Goal: Communication & Community: Answer question/provide support

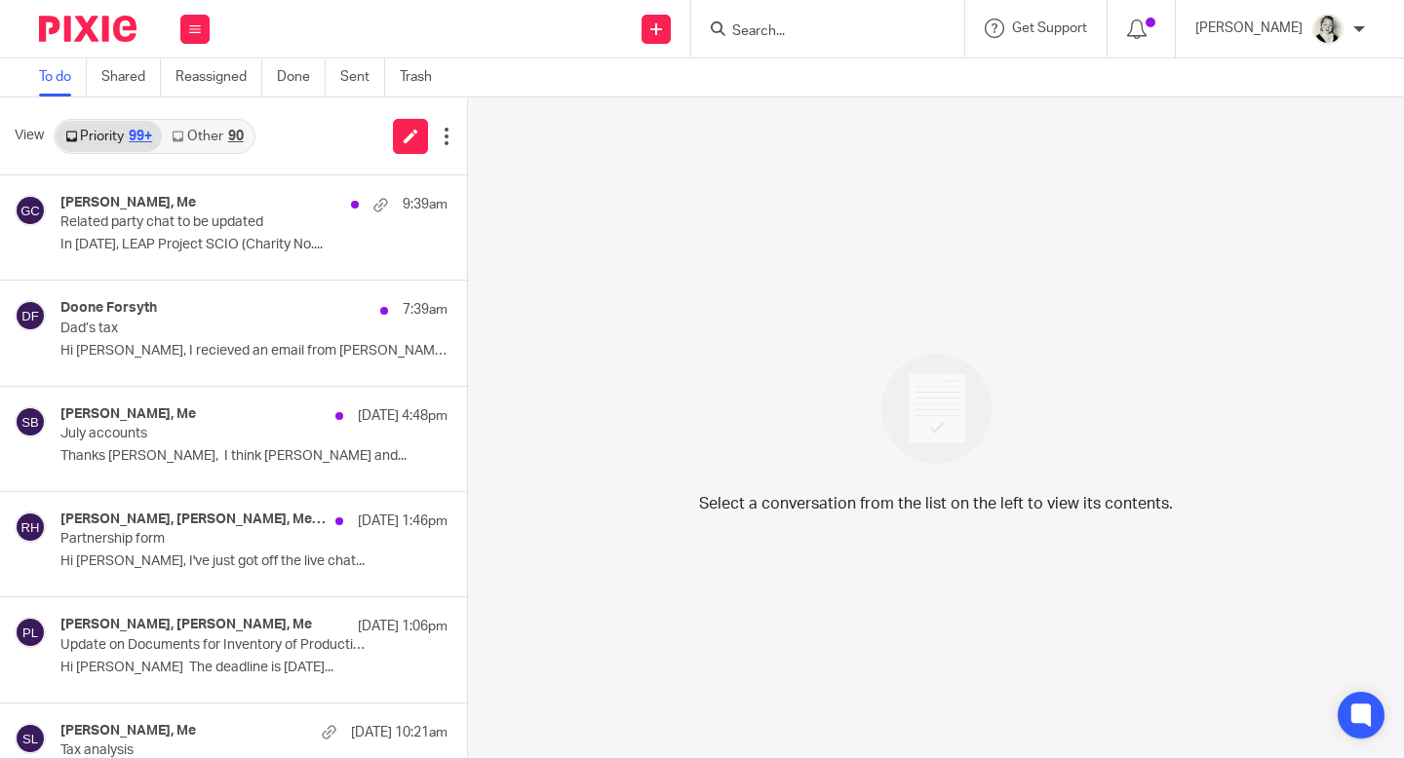
click at [225, 134] on link "Other 90" at bounding box center [207, 136] width 91 height 31
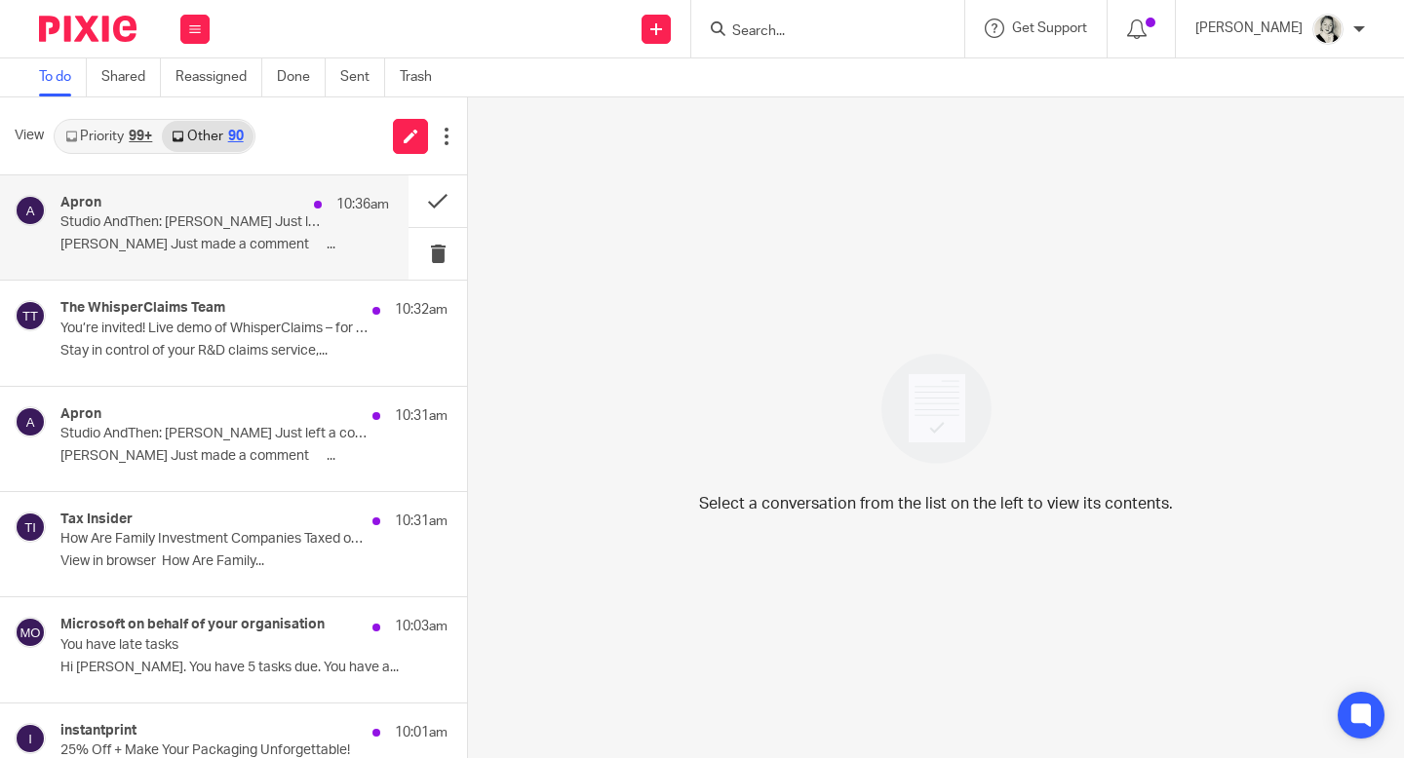
click at [279, 234] on div "Apron 10:36am Studio AndThen: [PERSON_NAME] Just left a comment [PERSON_NAME] J…" at bounding box center [224, 227] width 328 height 65
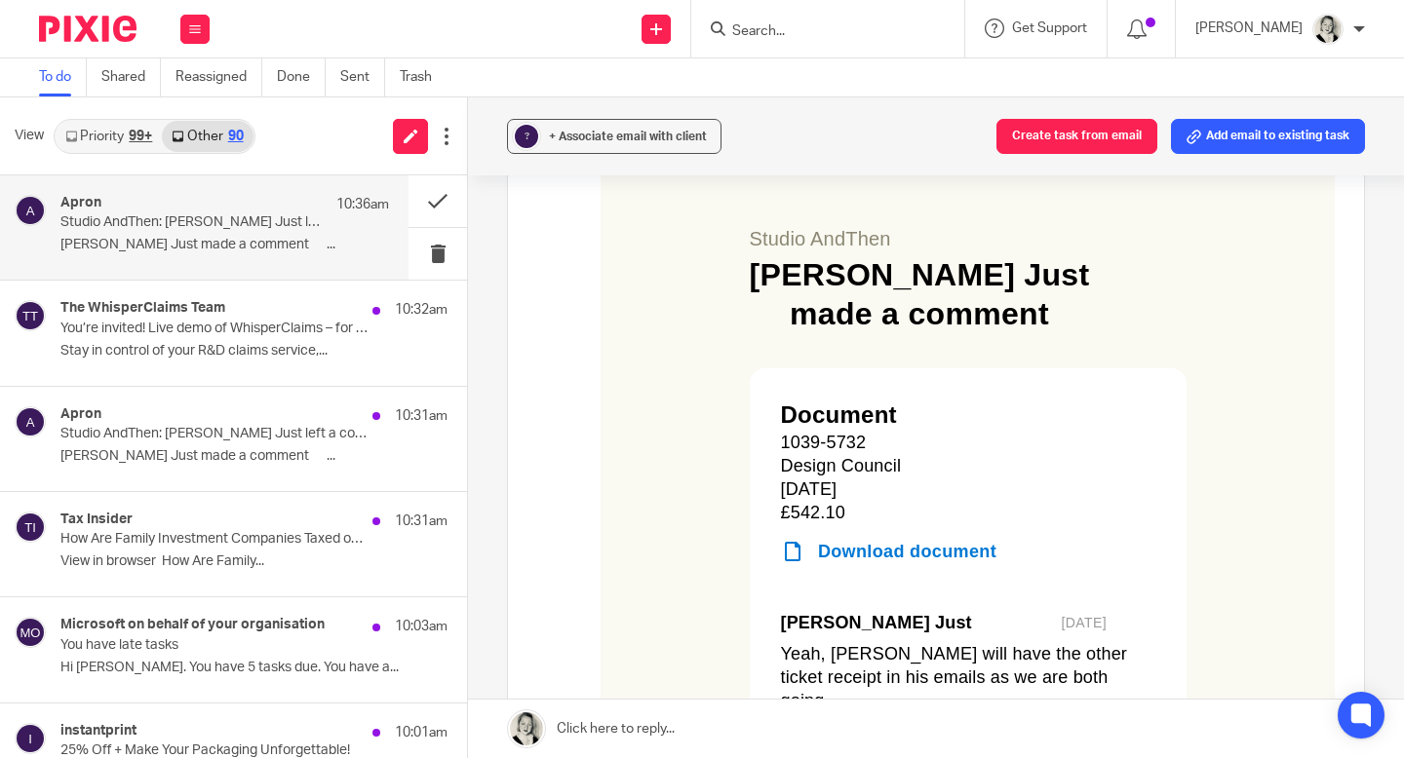
scroll to position [428, 0]
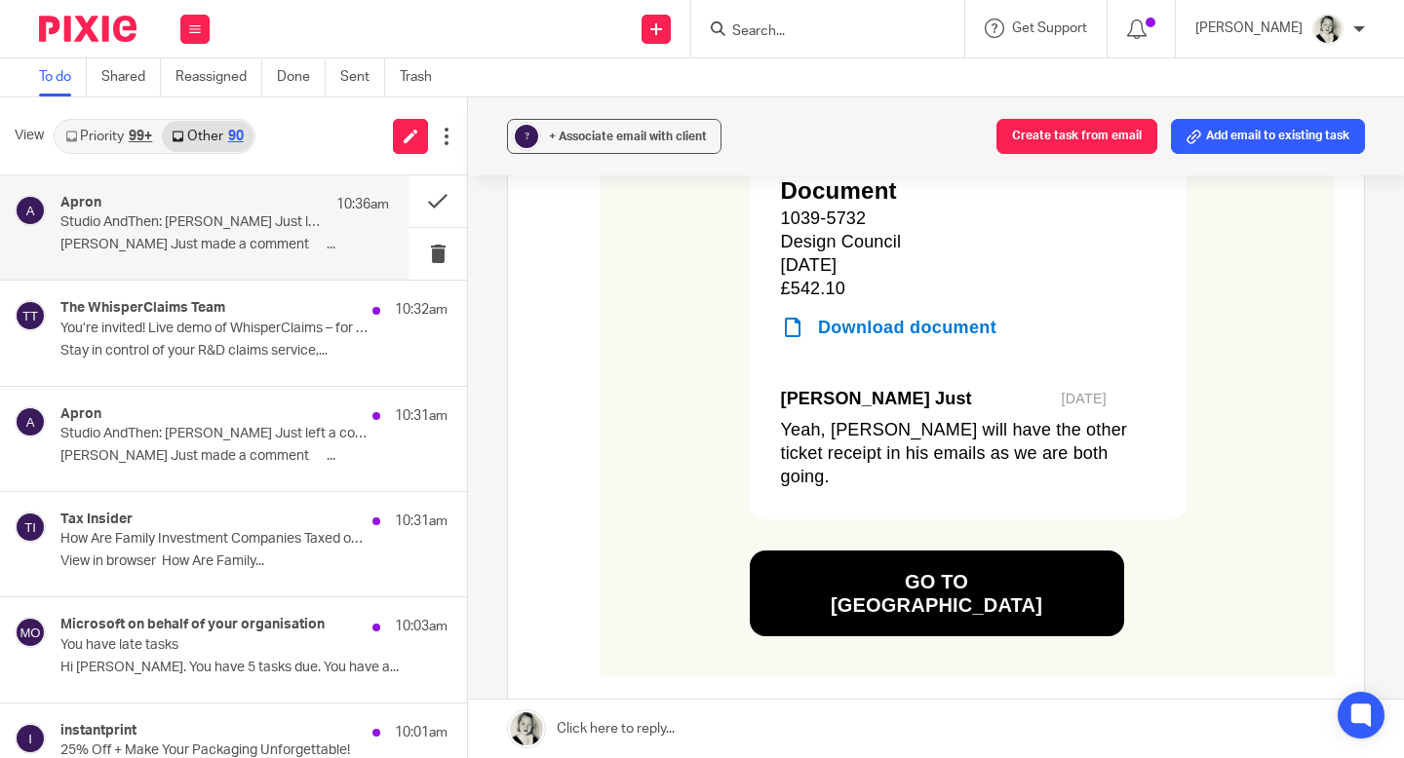
click at [689, 586] on link "Go to [GEOGRAPHIC_DATA]" at bounding box center [937, 594] width 312 height 86
click at [443, 201] on button at bounding box center [437, 201] width 58 height 52
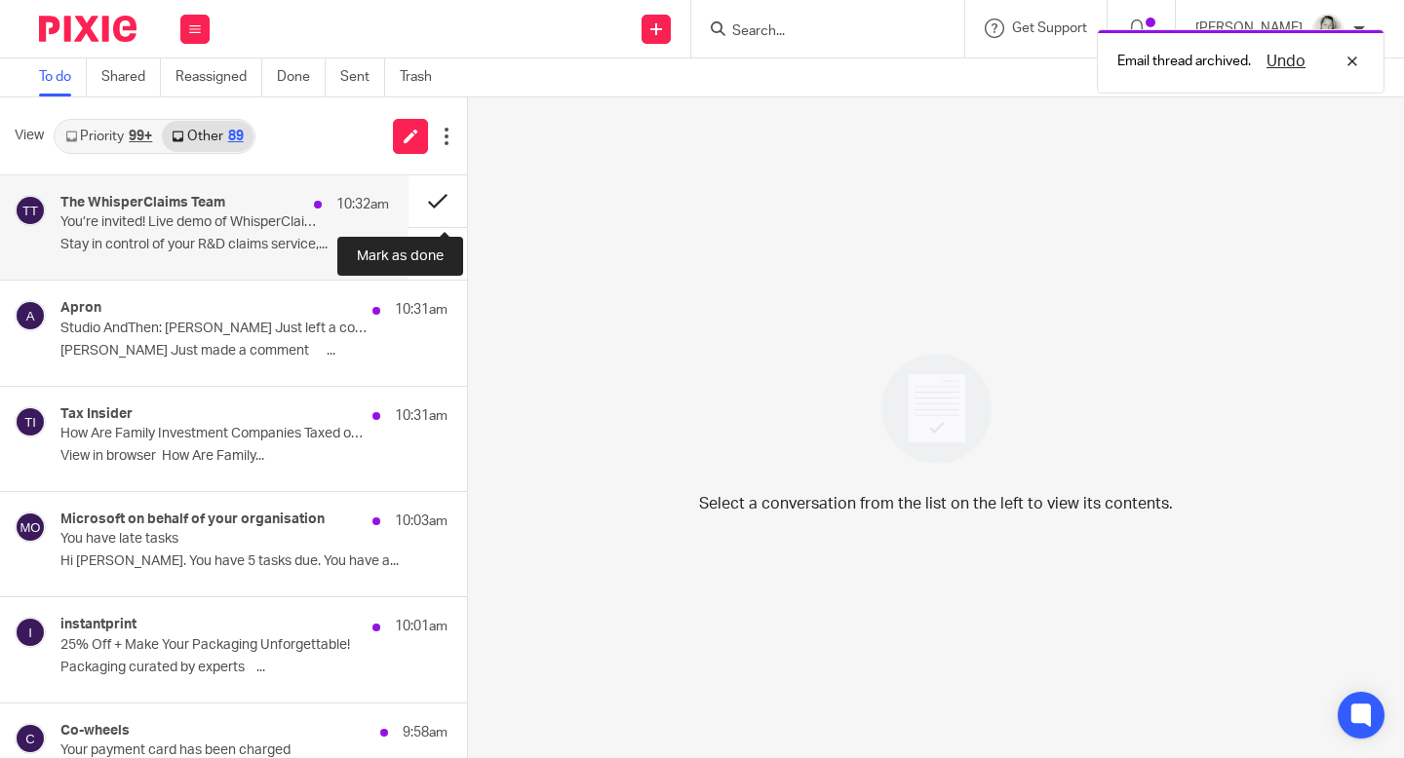
click at [443, 202] on button at bounding box center [437, 201] width 58 height 52
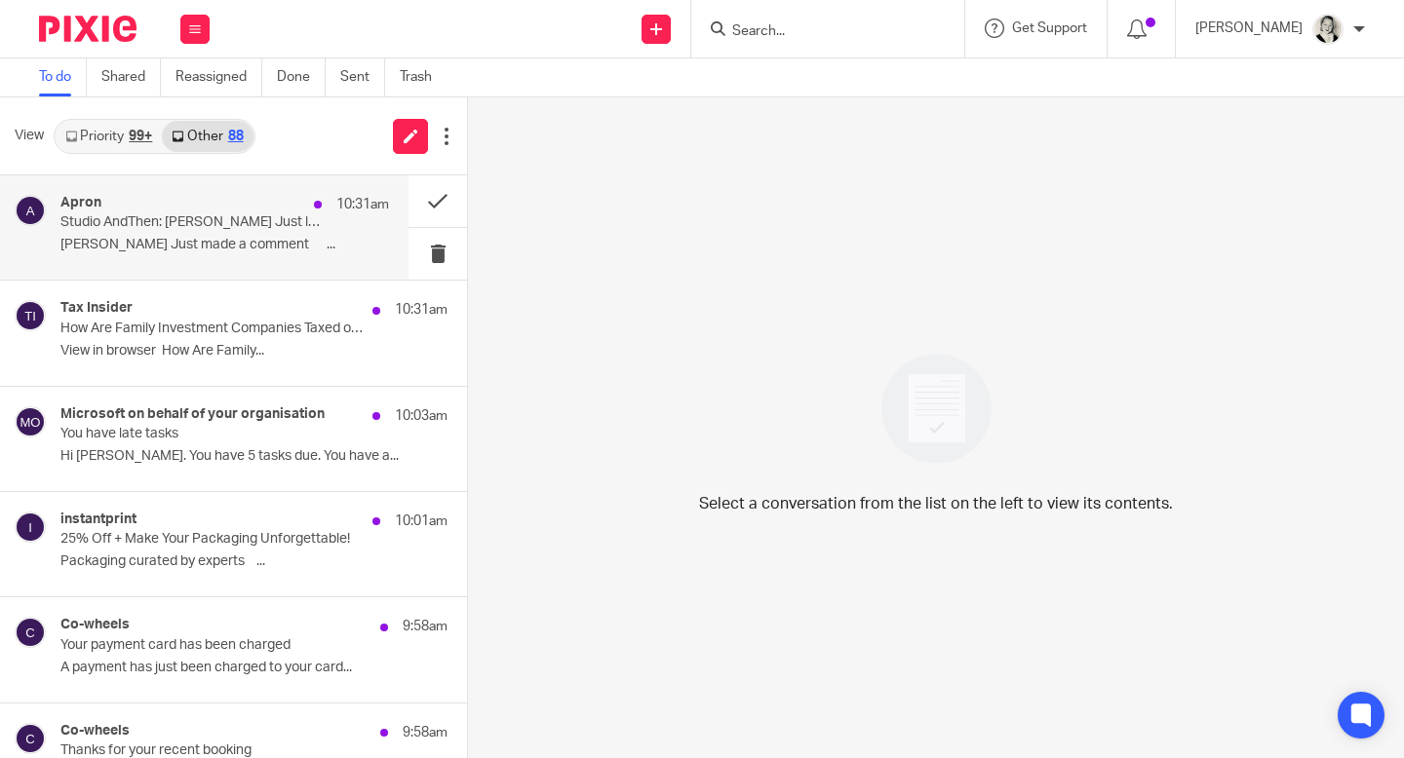
click at [261, 238] on p "[PERSON_NAME] Just made a comment ͏ ‌ ͏ ‌..." at bounding box center [224, 245] width 328 height 17
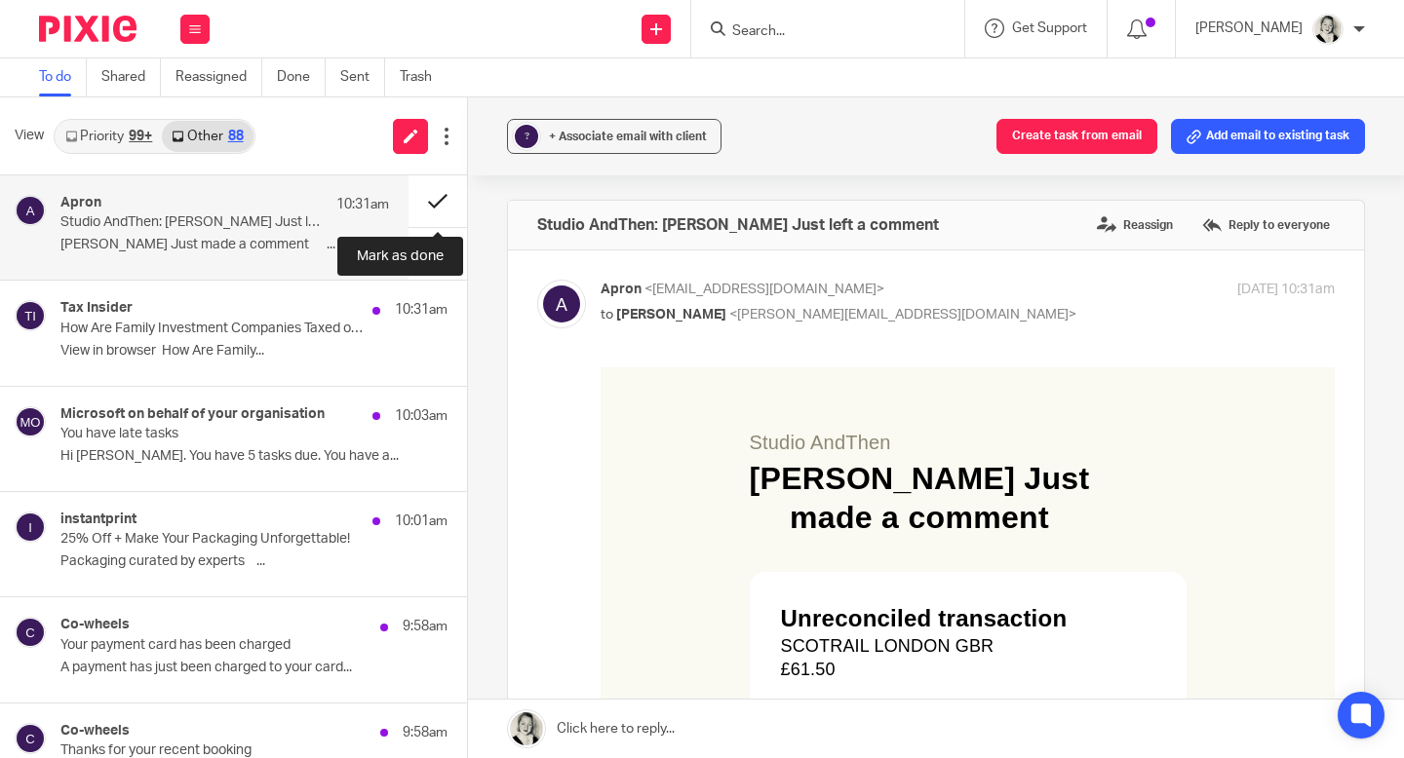
scroll to position [0, 0]
click at [432, 207] on button at bounding box center [437, 201] width 58 height 52
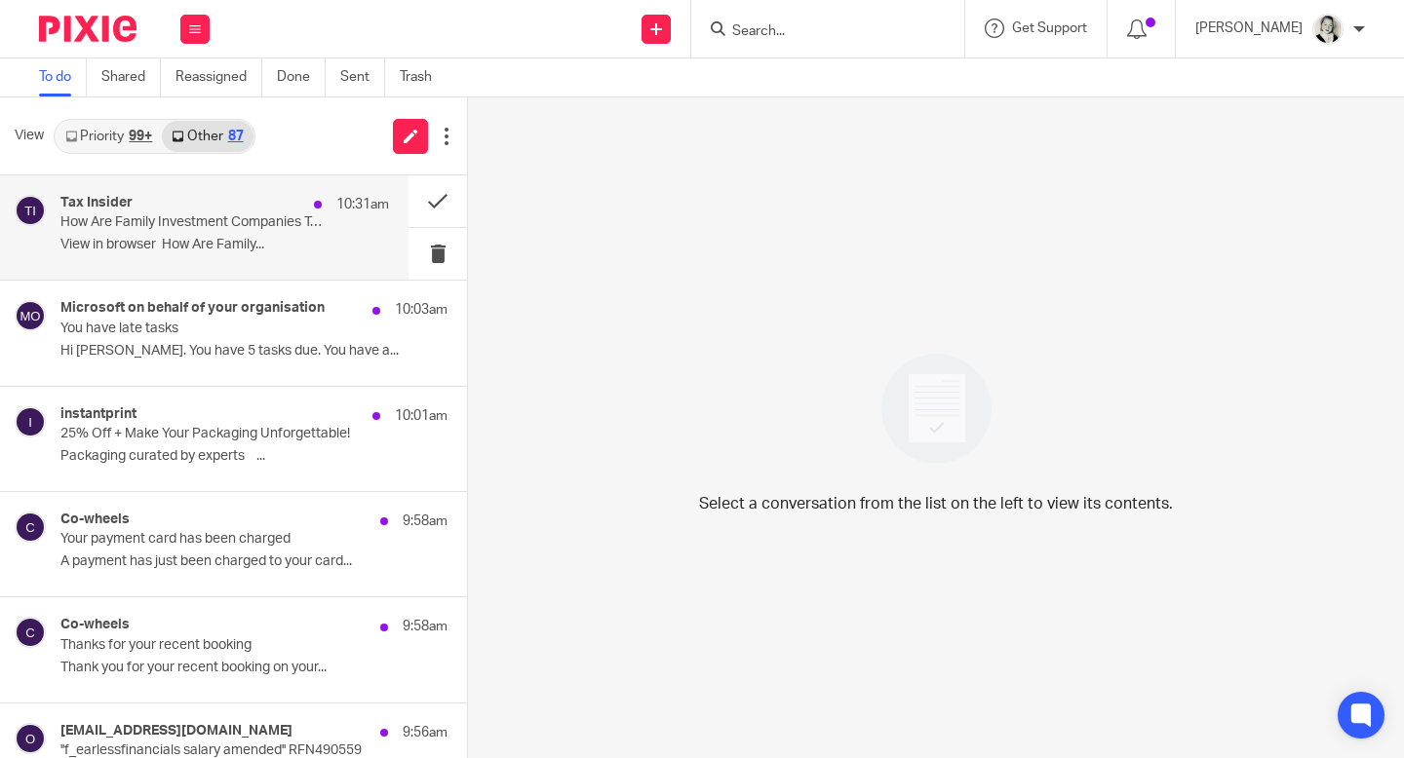
click at [241, 245] on p "View in browser How Are Family..." at bounding box center [224, 245] width 328 height 17
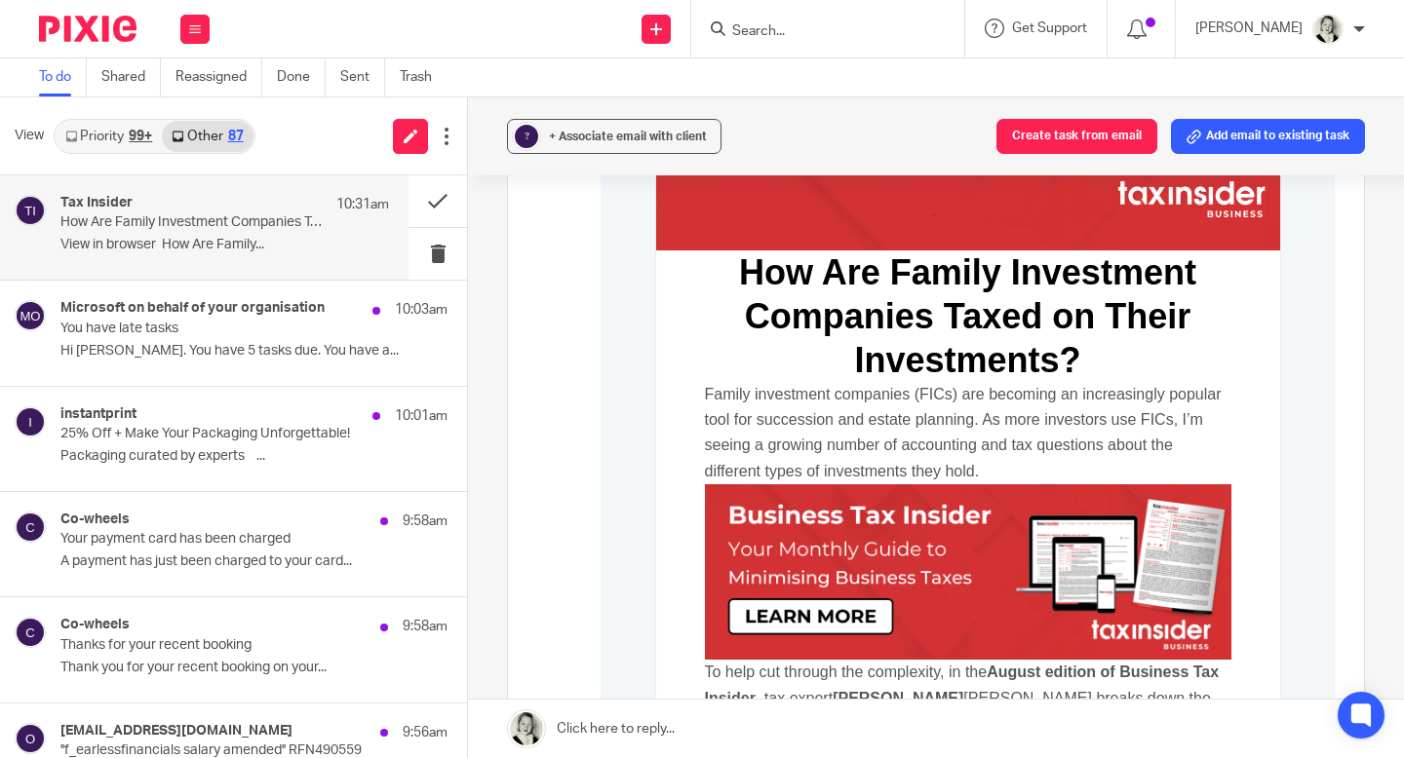
scroll to position [551, 0]
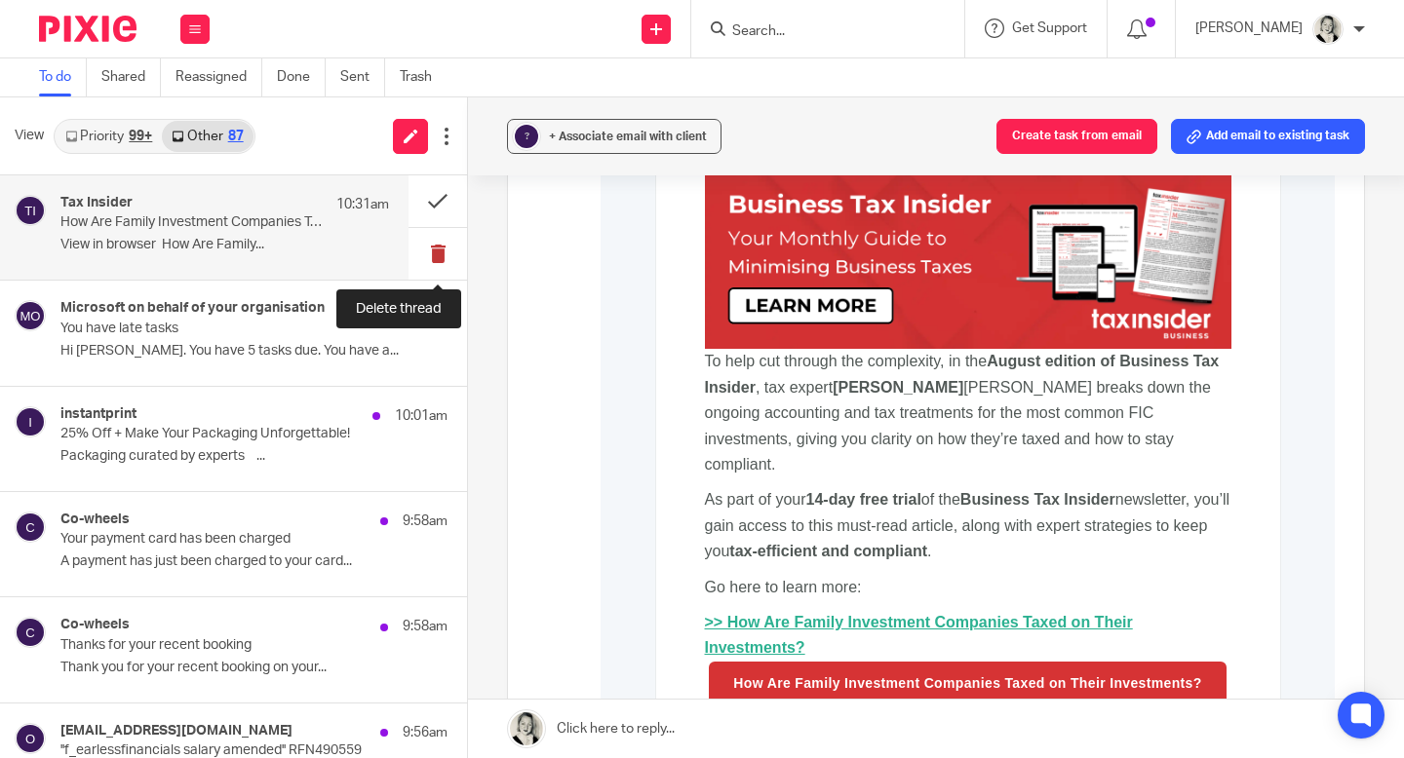
click at [437, 243] on button at bounding box center [437, 254] width 58 height 52
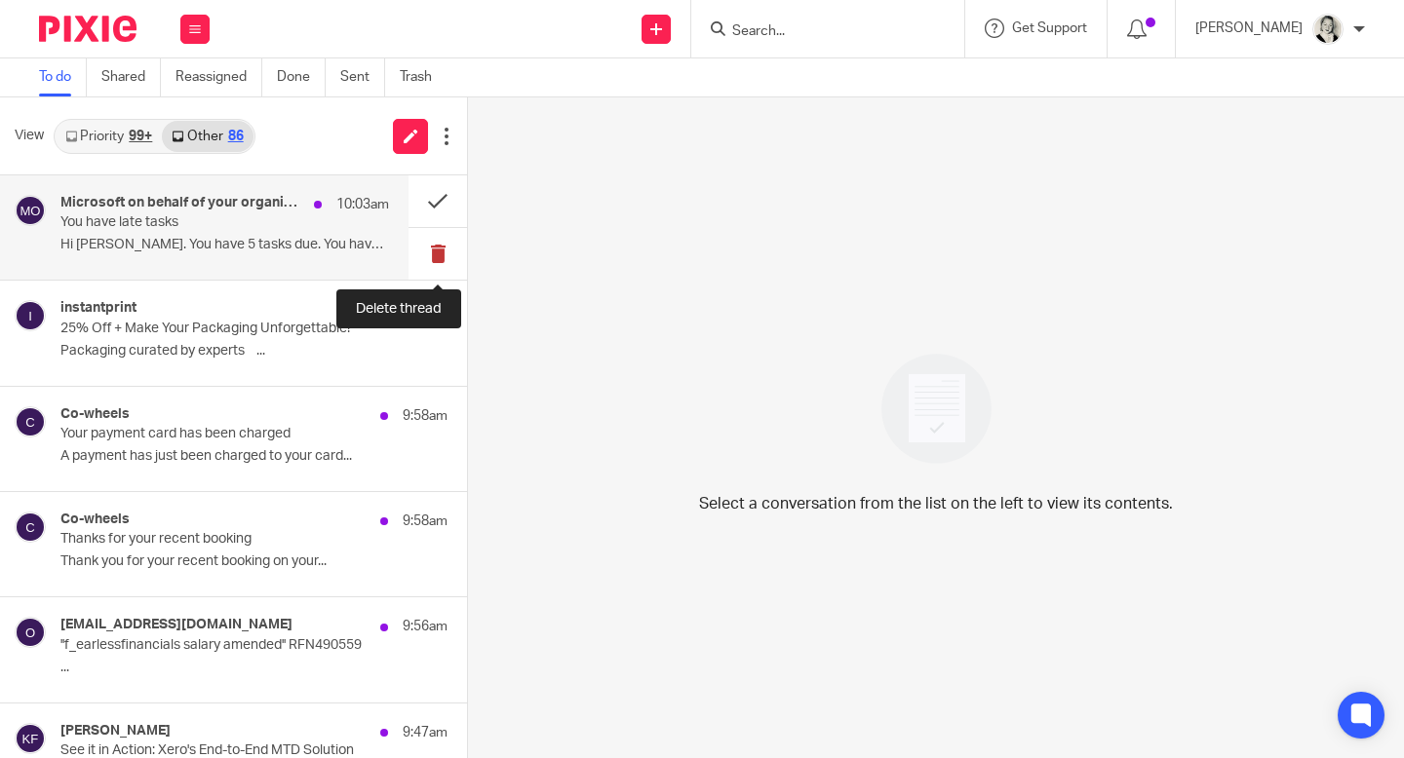
click at [438, 254] on button at bounding box center [437, 254] width 58 height 52
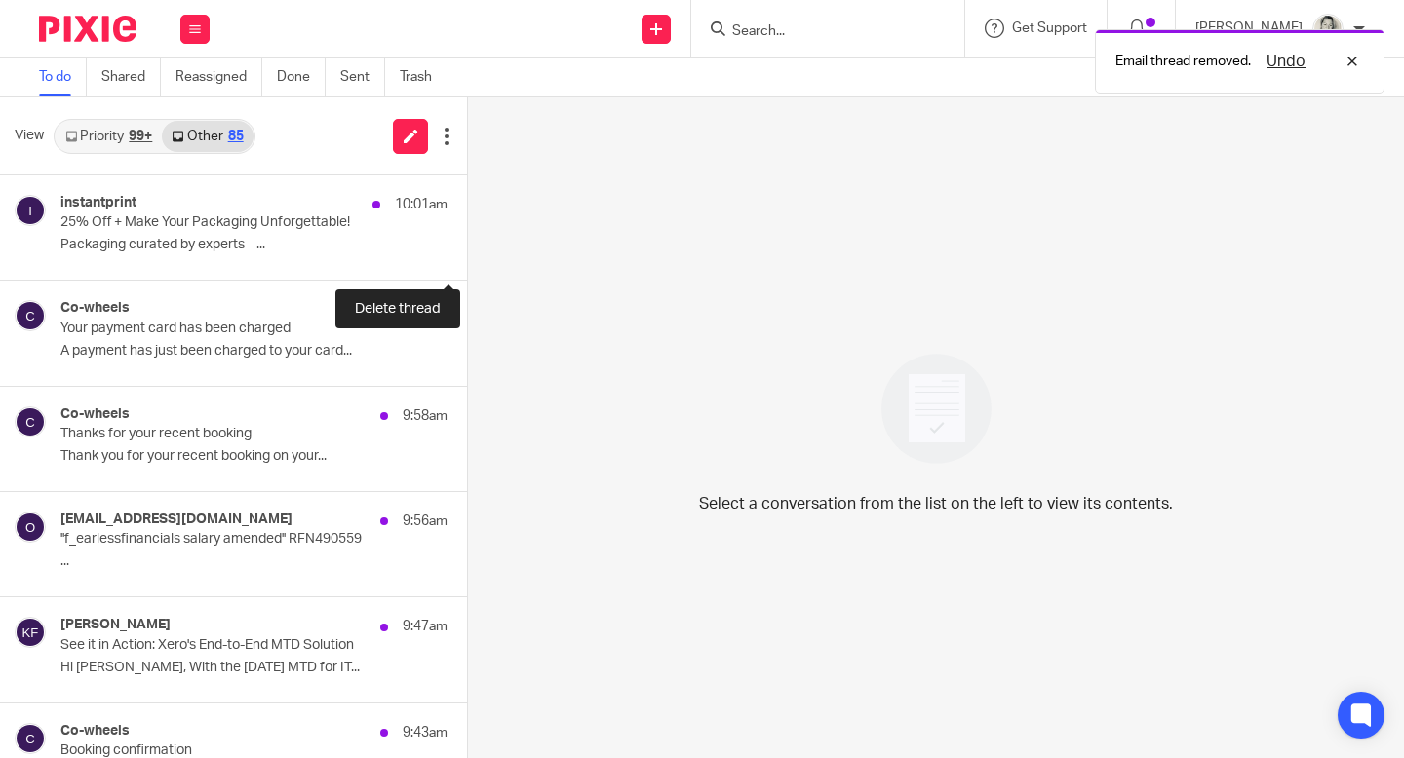
click at [467, 254] on button at bounding box center [475, 254] width 16 height 52
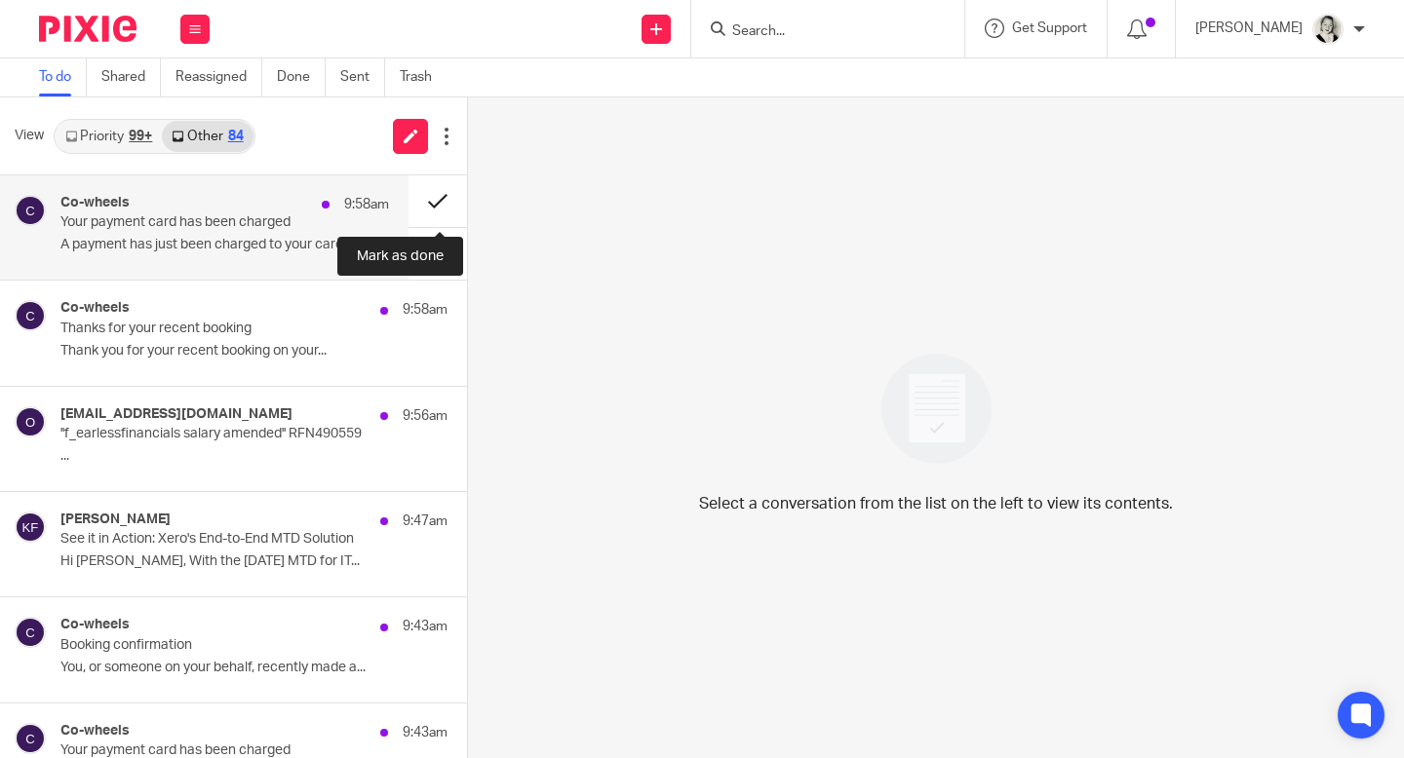
click at [435, 202] on button at bounding box center [437, 201] width 58 height 52
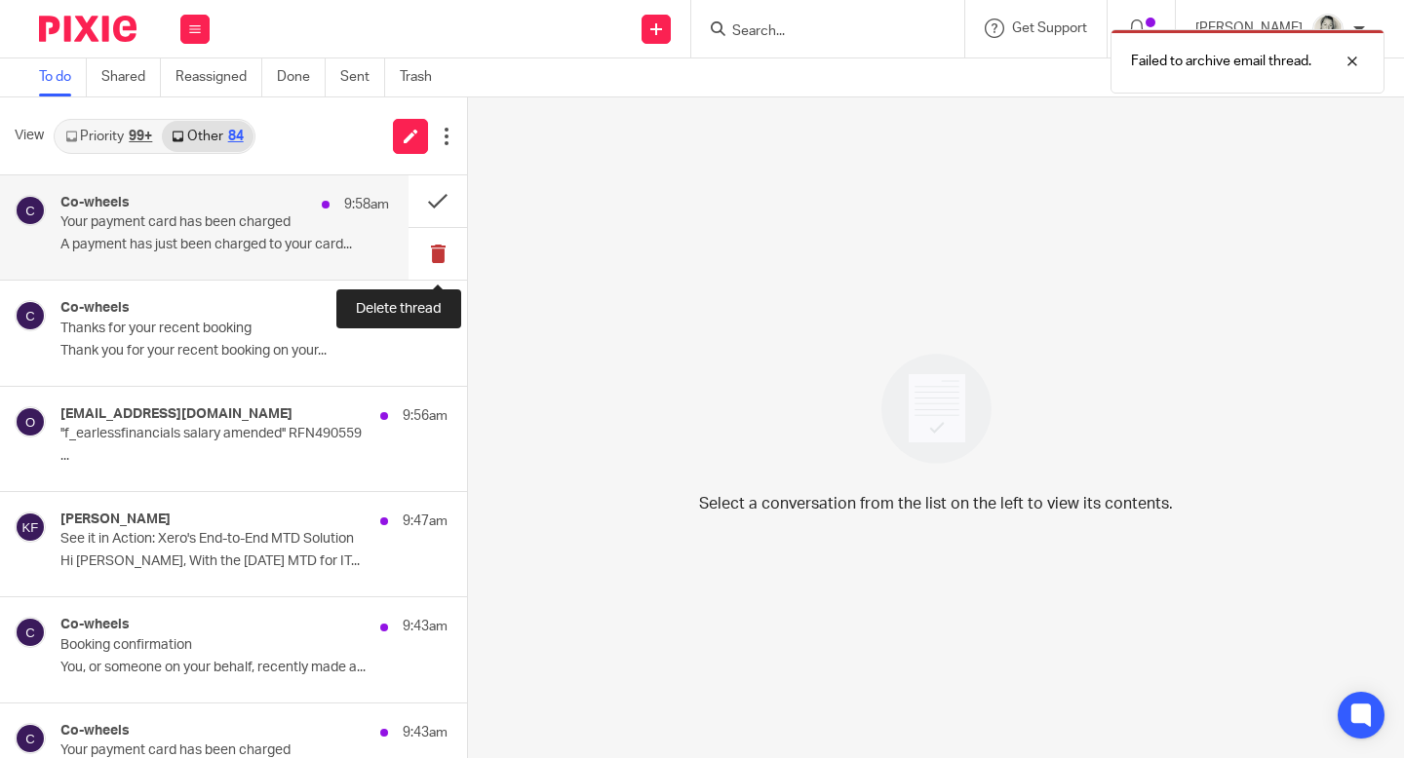
click at [434, 250] on button at bounding box center [437, 254] width 58 height 52
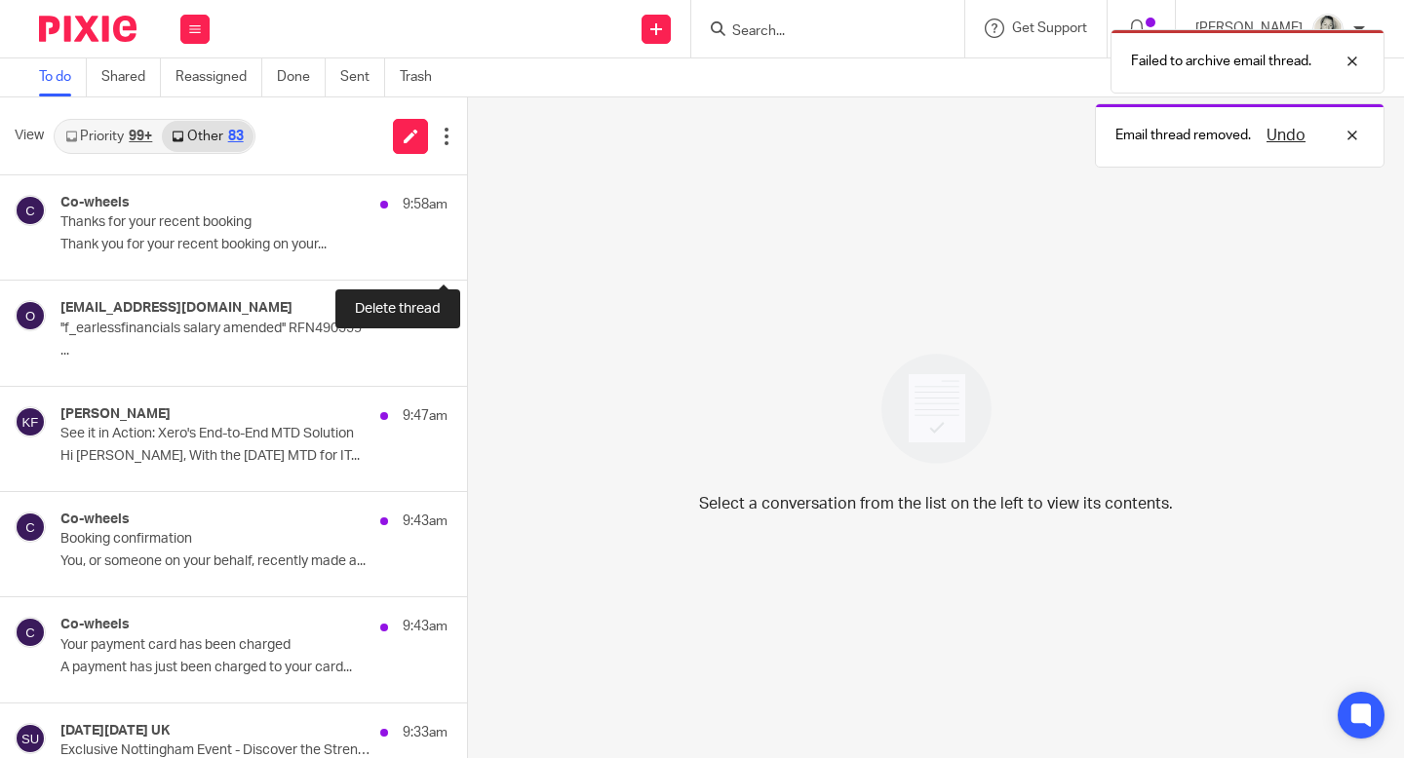
click at [467, 250] on button at bounding box center [475, 254] width 16 height 52
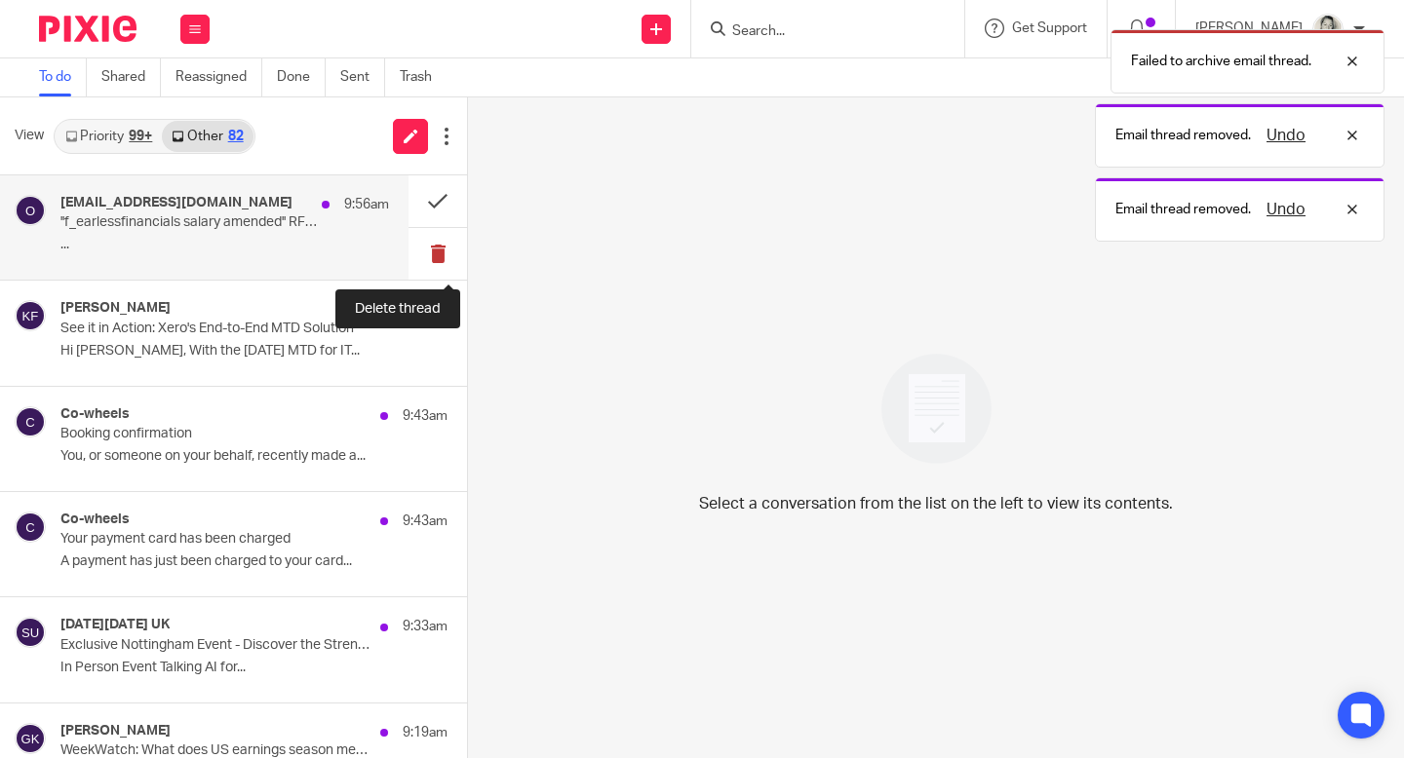
click at [439, 259] on button at bounding box center [437, 254] width 58 height 52
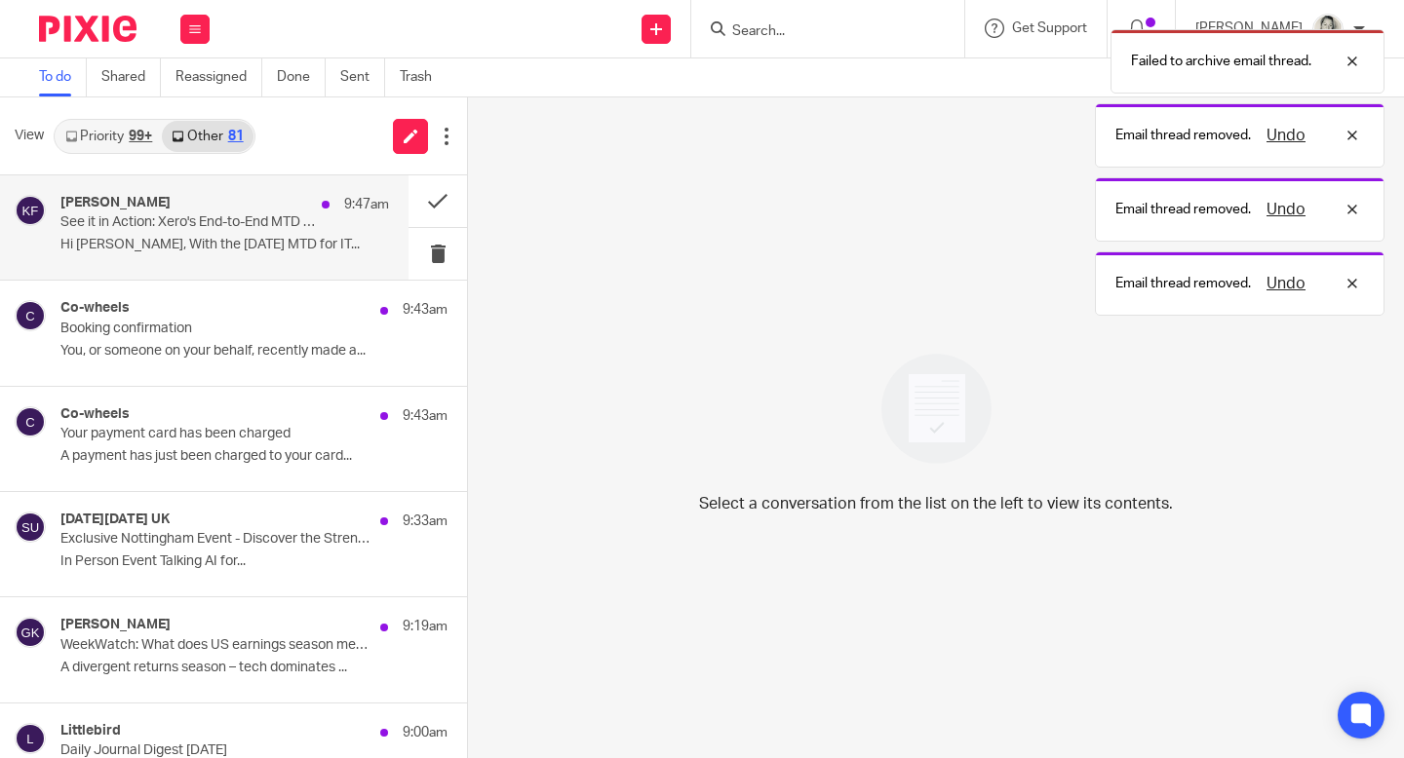
click at [330, 261] on div "[PERSON_NAME] 9:47am See it in Action: Xero's End-to-End MTD Solution Hi [PERSO…" at bounding box center [204, 227] width 408 height 104
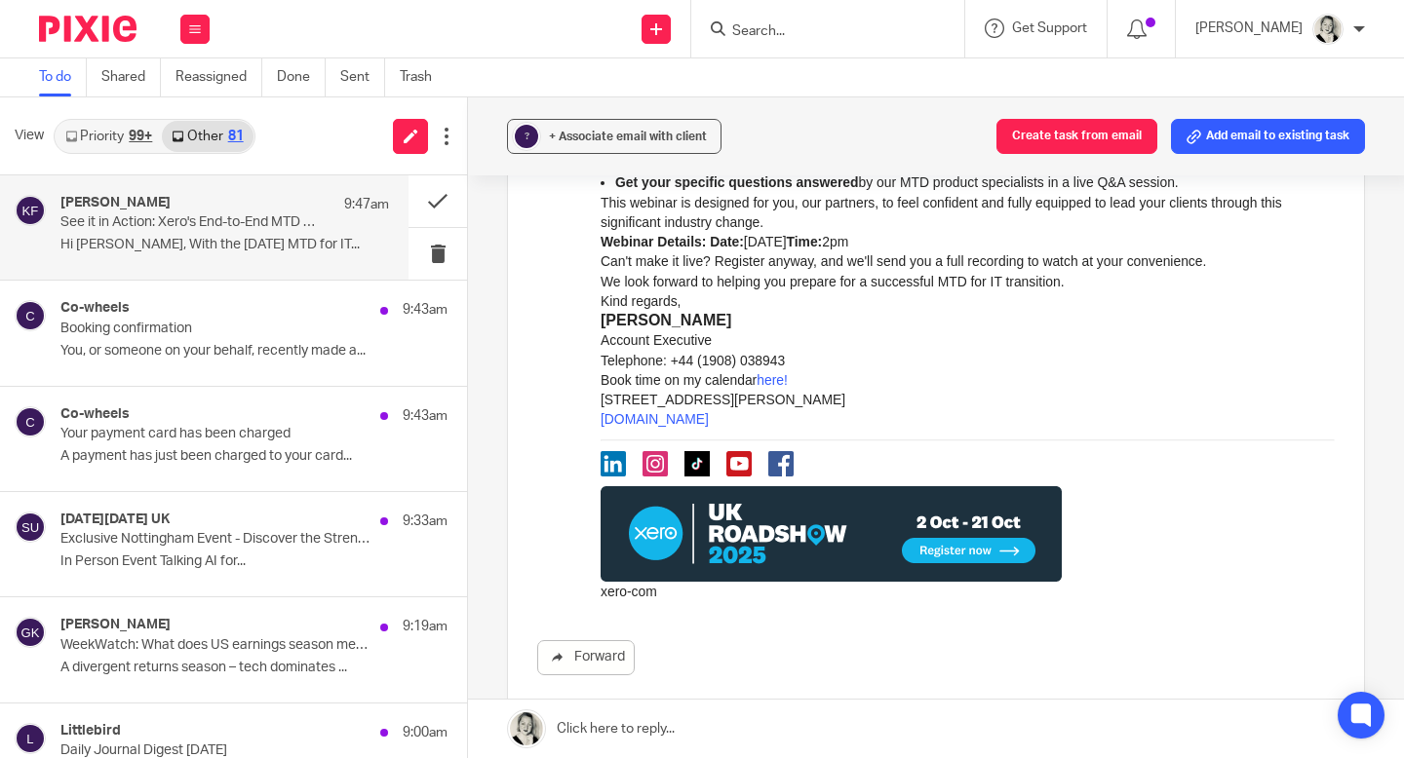
scroll to position [579, 0]
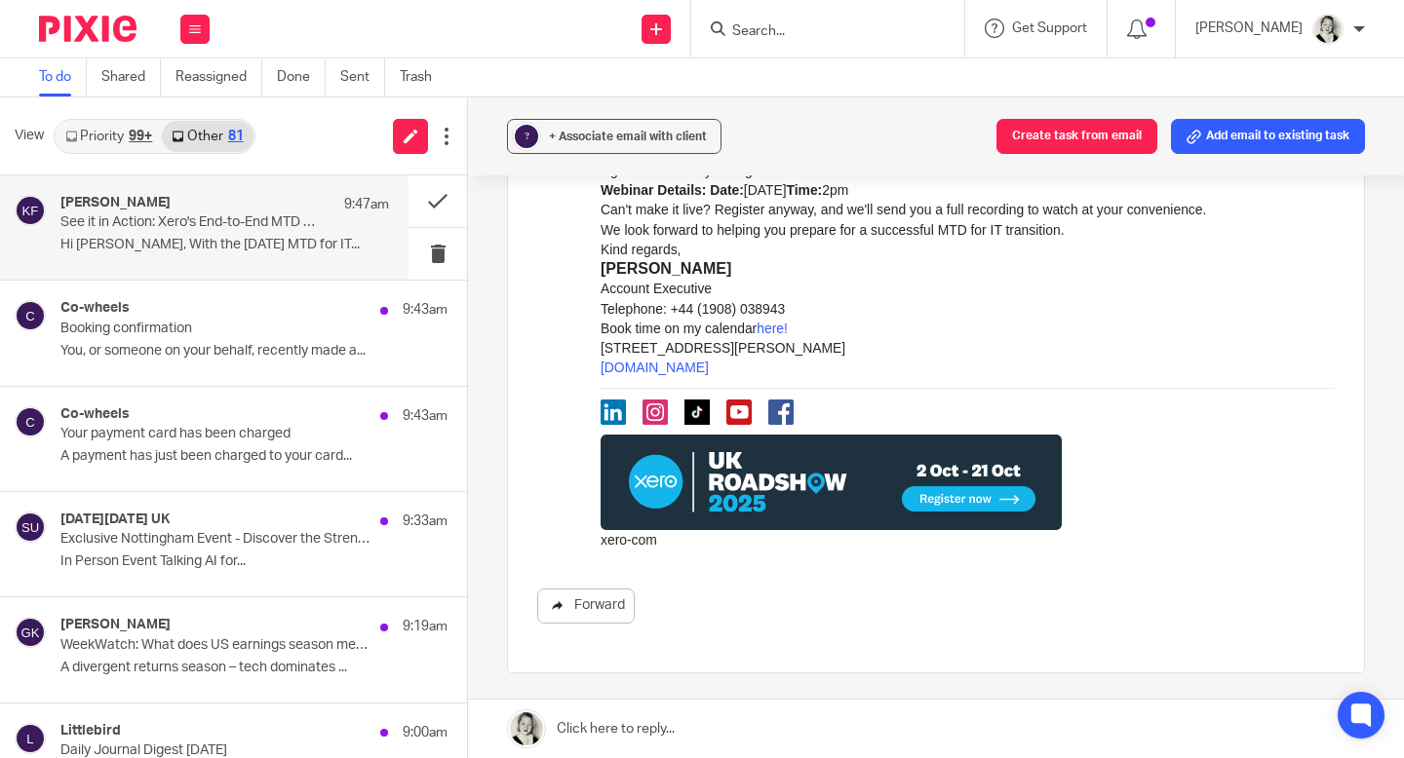
click at [616, 592] on link "Forward" at bounding box center [585, 606] width 97 height 35
click at [440, 206] on button at bounding box center [437, 201] width 58 height 52
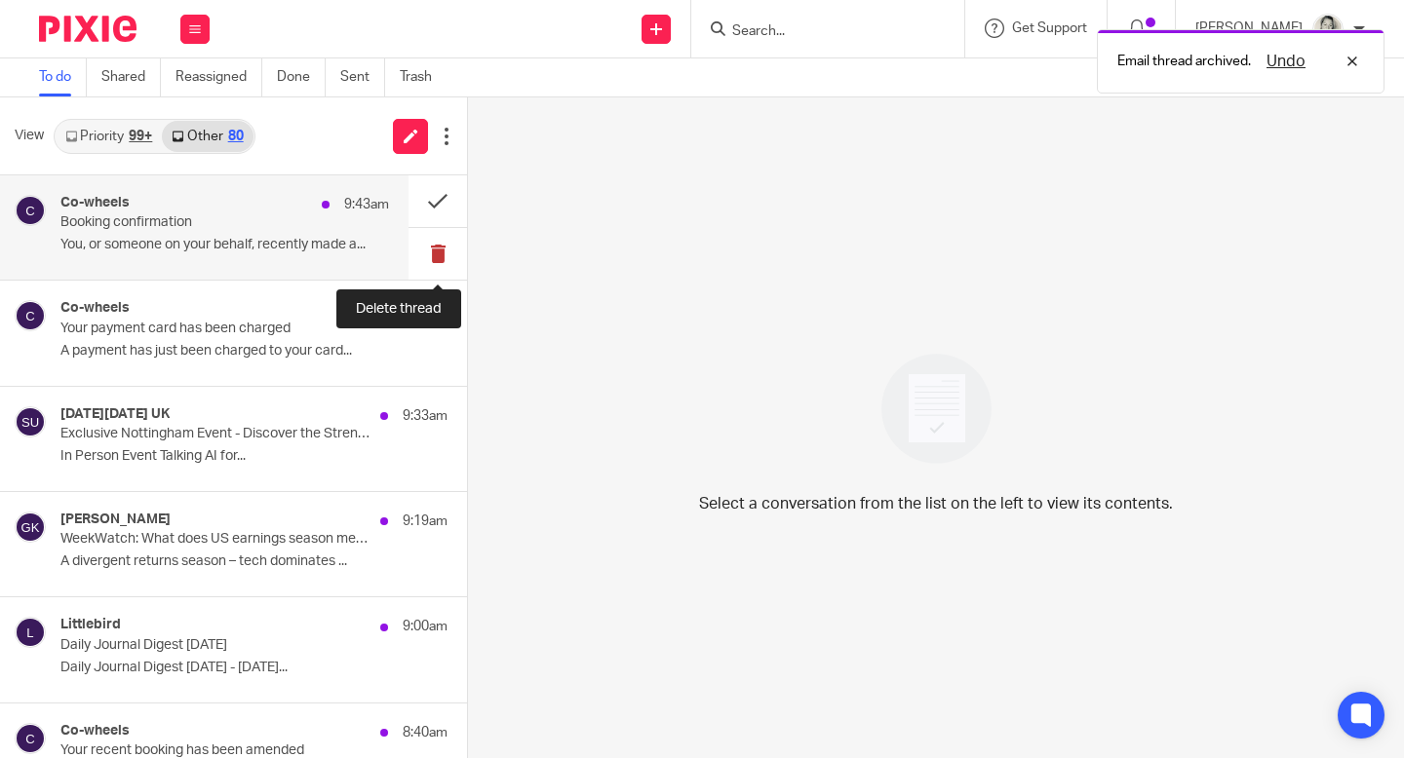
click at [436, 250] on button at bounding box center [437, 254] width 58 height 52
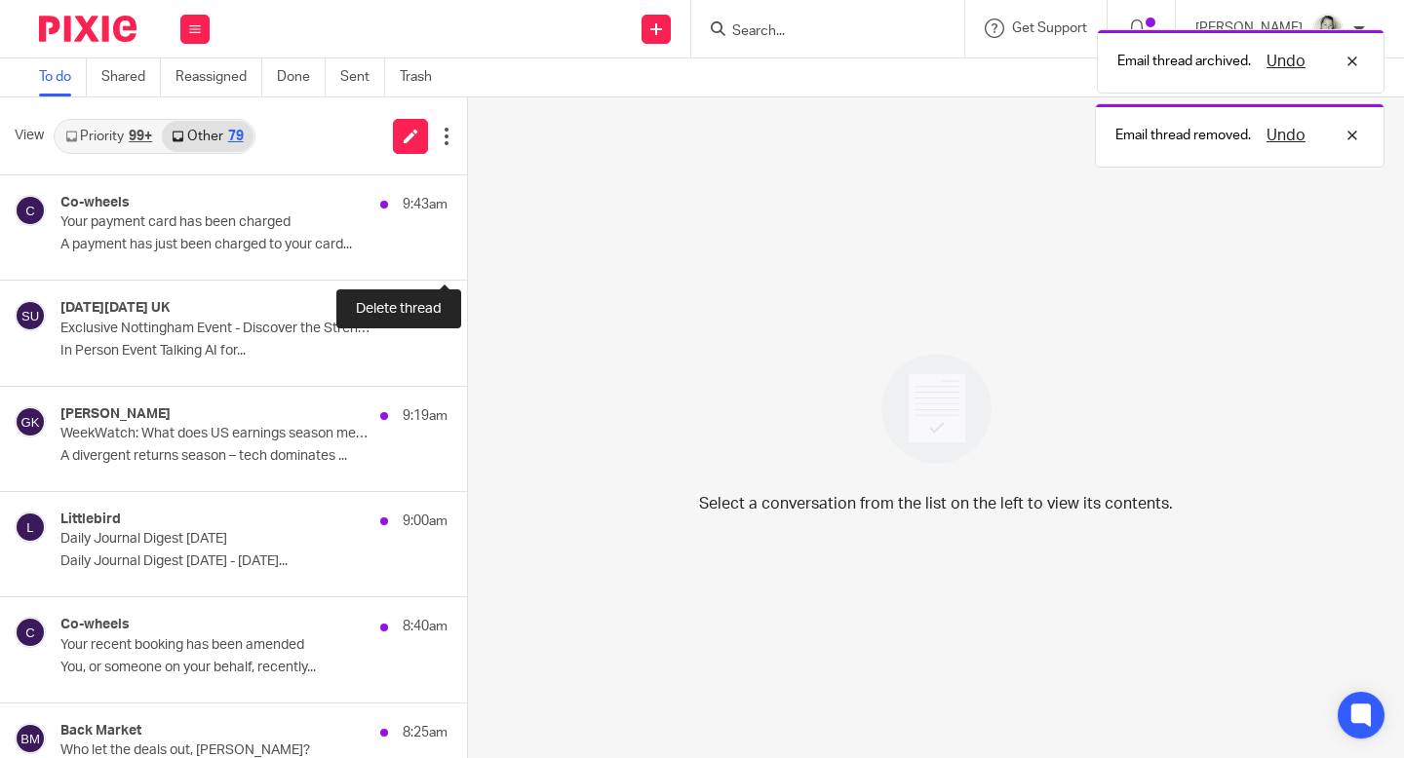
click at [467, 250] on button at bounding box center [475, 254] width 16 height 52
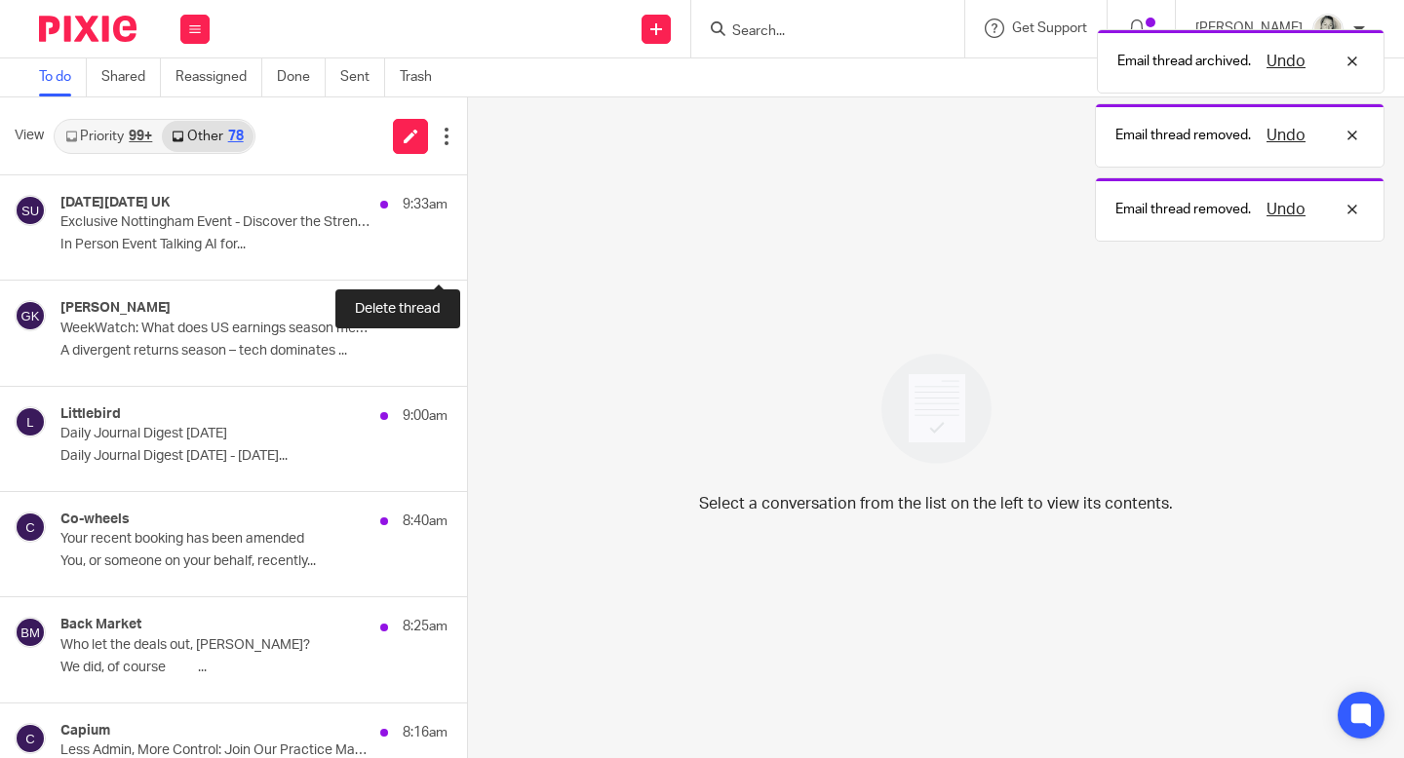
click at [467, 250] on button at bounding box center [475, 254] width 16 height 52
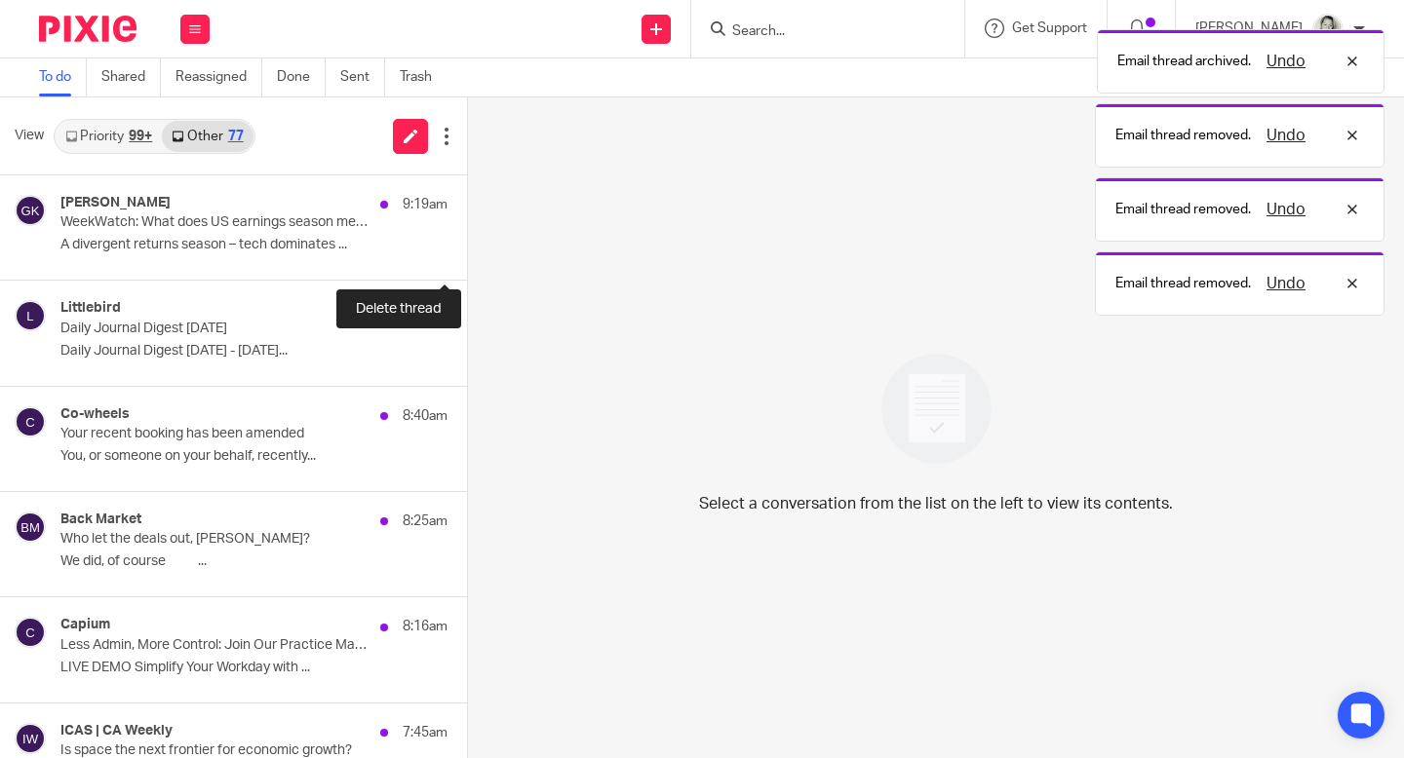
click at [467, 250] on button at bounding box center [475, 254] width 16 height 52
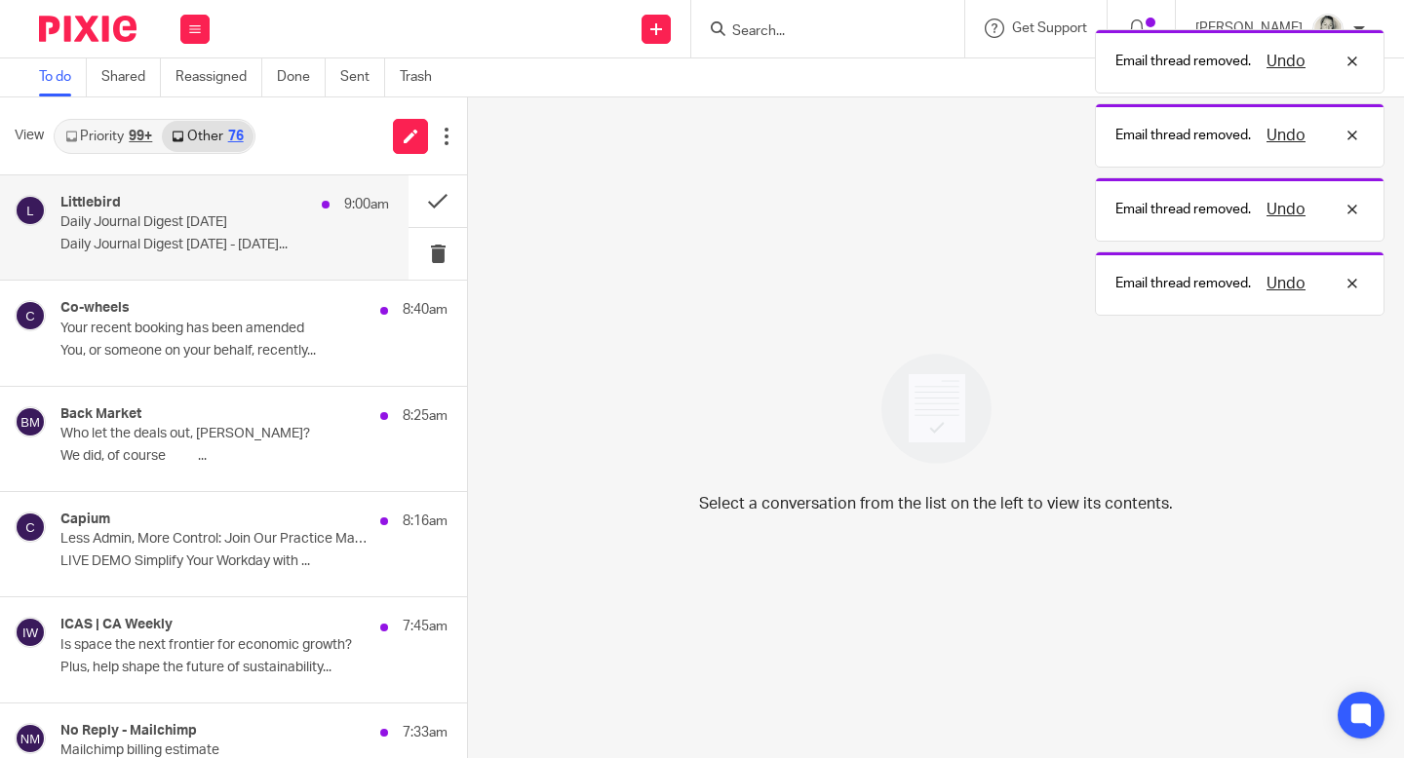
click at [261, 257] on div "Littlebird 9:00am Daily Journal Digest [DATE] Daily Journal Digest [DATE] - [DA…" at bounding box center [224, 227] width 328 height 65
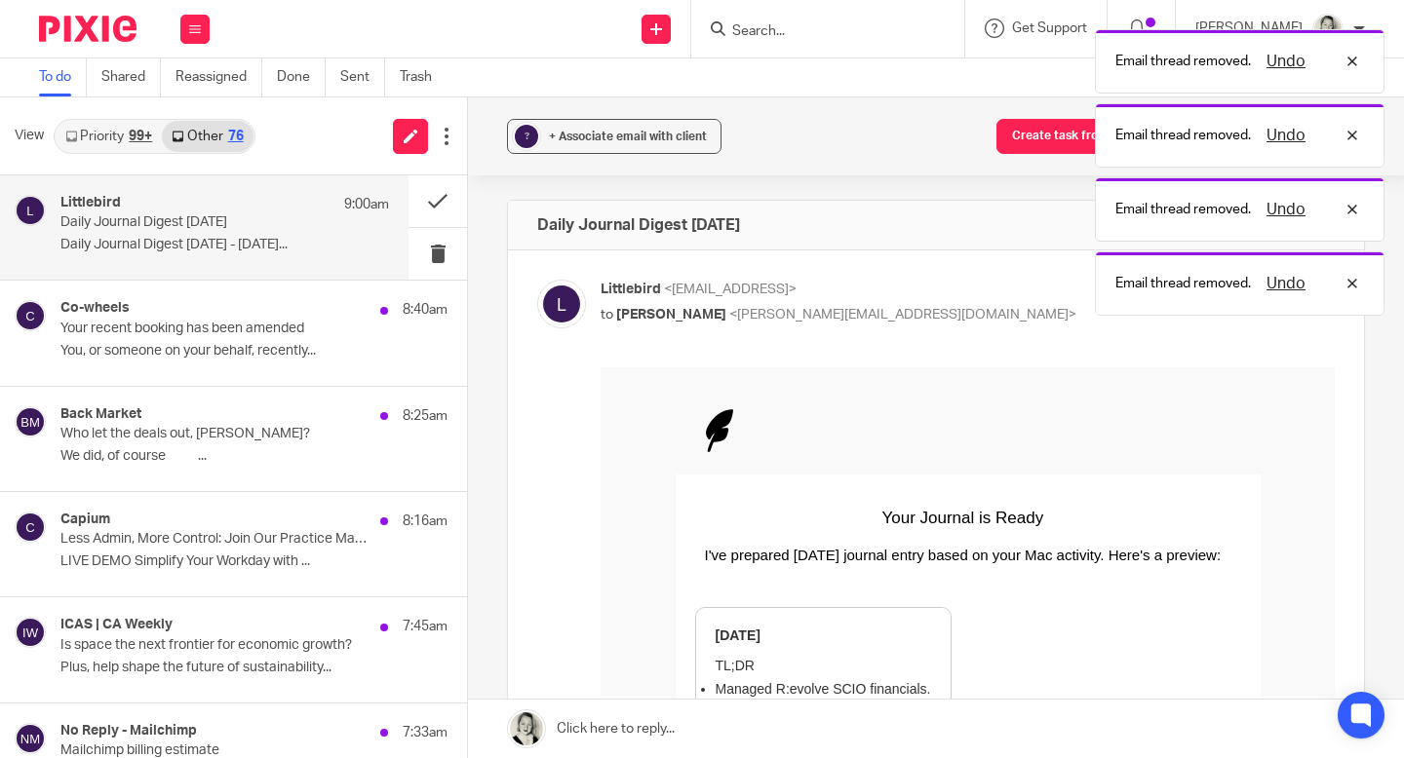
scroll to position [270, 0]
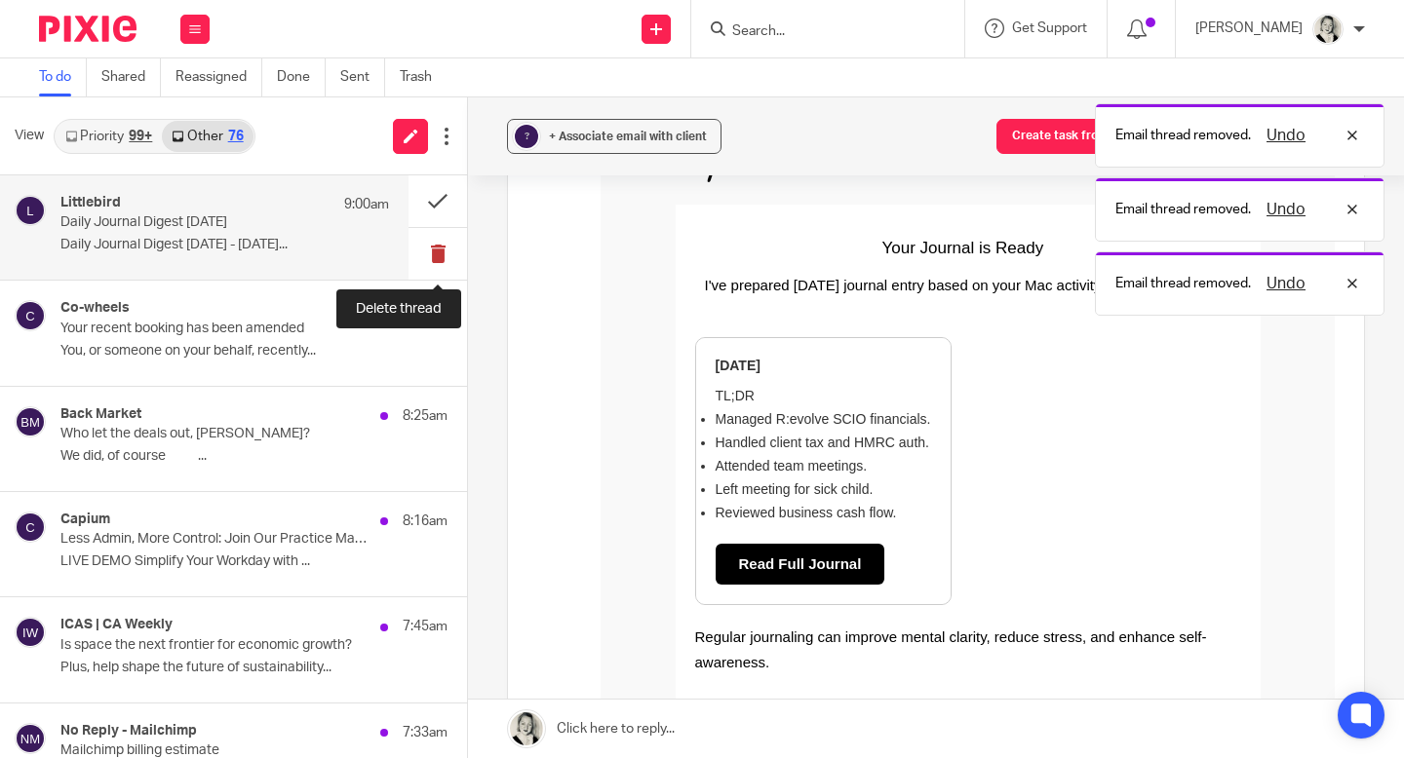
click at [435, 260] on button at bounding box center [437, 254] width 58 height 52
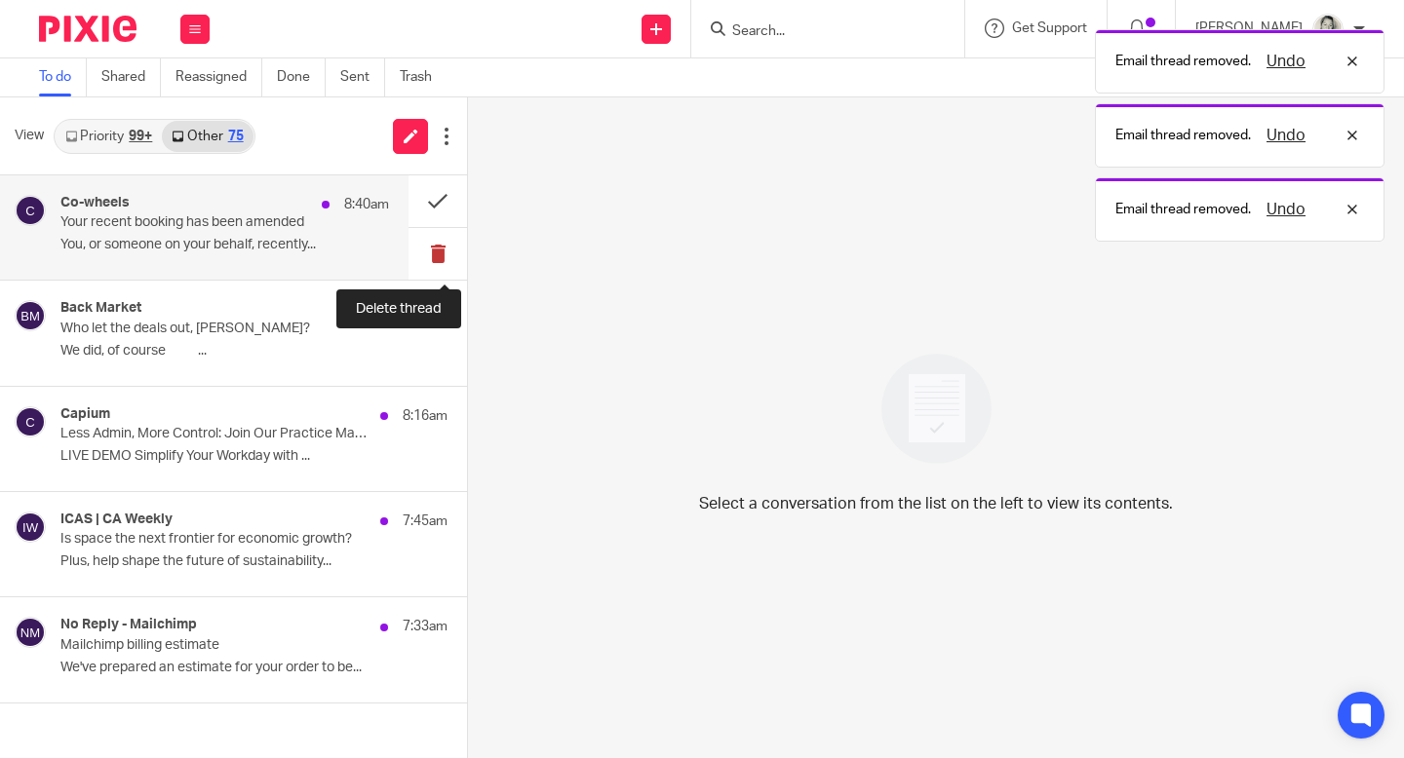
click at [435, 256] on button at bounding box center [437, 254] width 58 height 52
